Goal: Task Accomplishment & Management: Complete application form

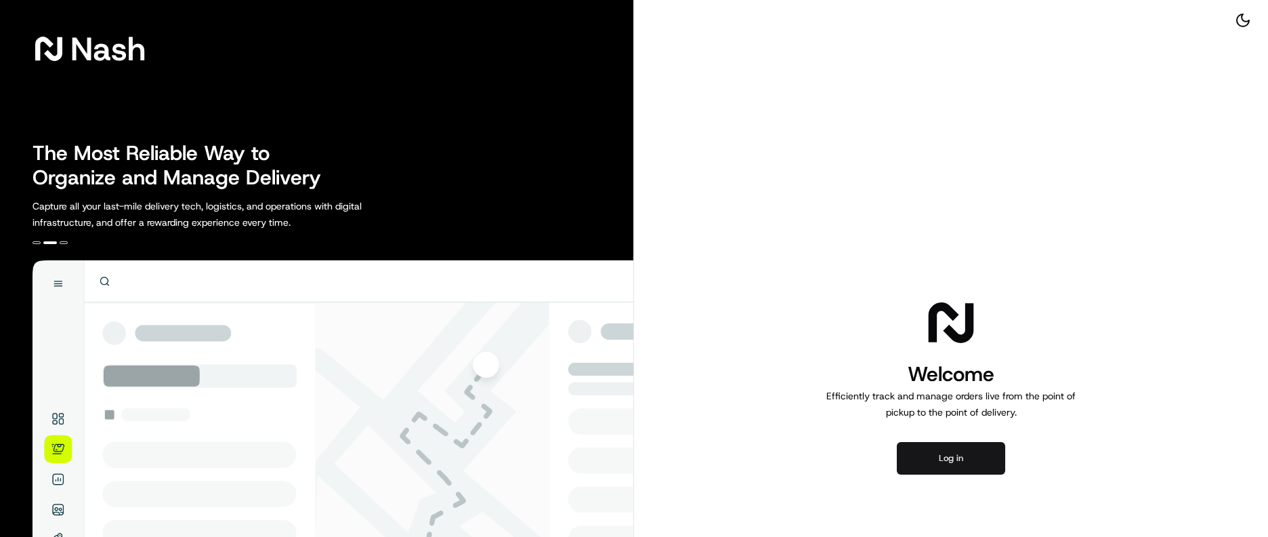
click at [944, 451] on button "Log in" at bounding box center [951, 458] width 108 height 33
